Goal: Information Seeking & Learning: Find specific fact

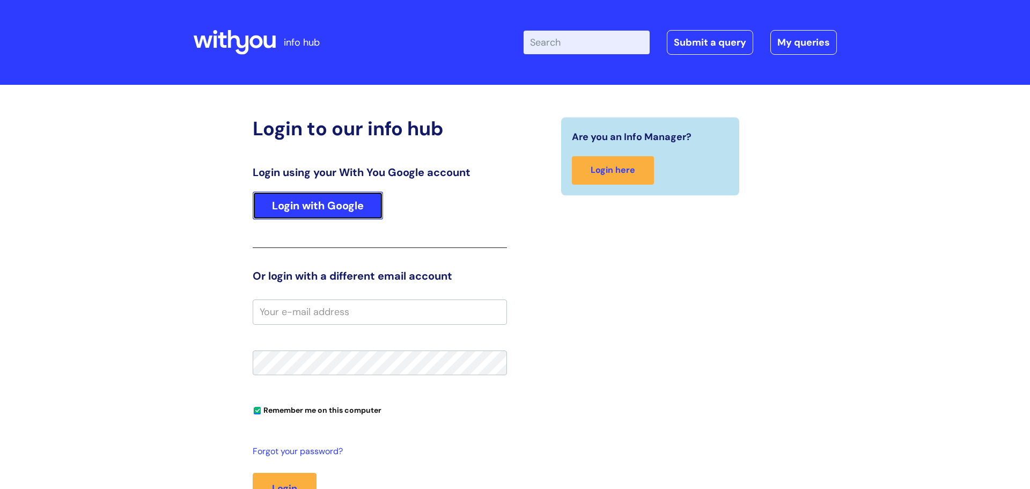
click at [284, 197] on link "Login with Google" at bounding box center [318, 205] width 130 height 28
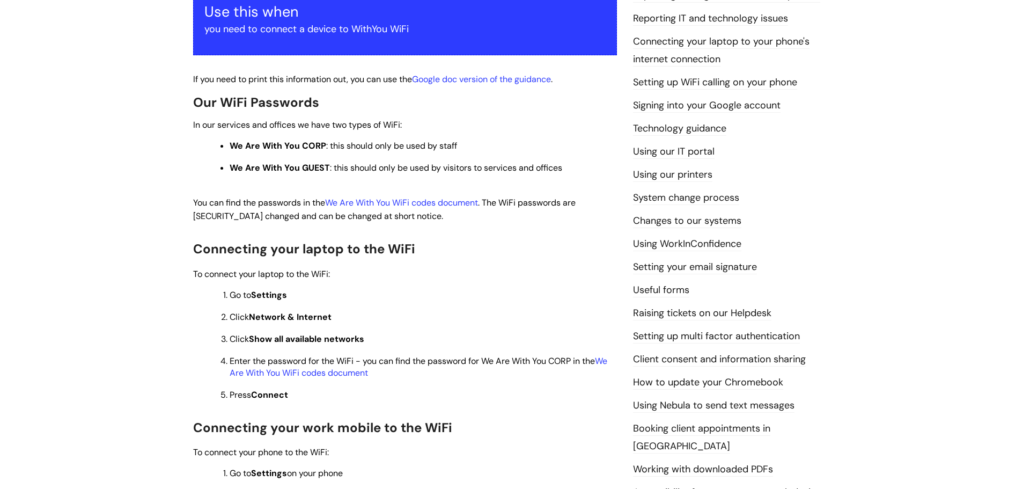
scroll to position [218, 0]
click at [330, 373] on link "We Are With You WiFi codes document" at bounding box center [419, 366] width 378 height 23
